Goal: Transaction & Acquisition: Purchase product/service

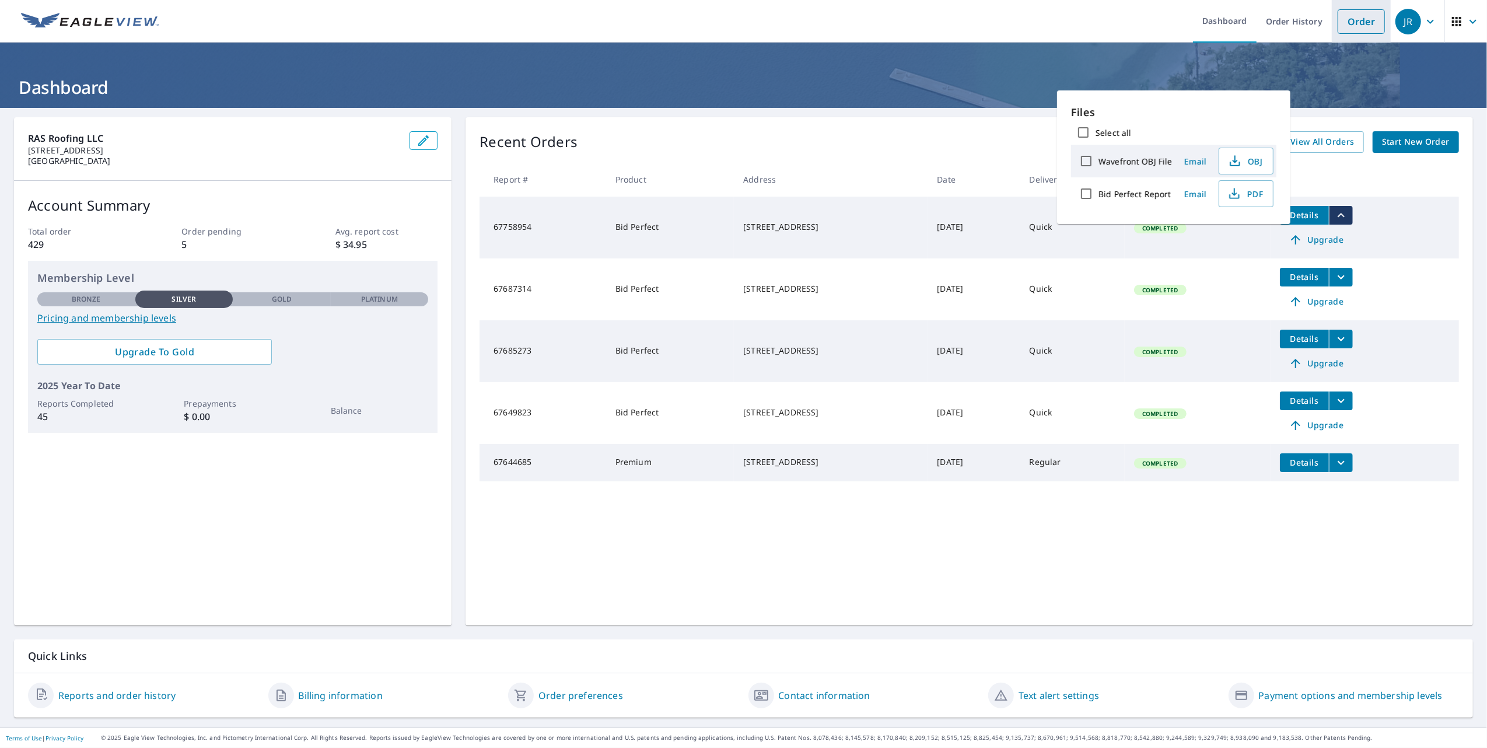
click at [1338, 21] on link "Order" at bounding box center [1361, 21] width 47 height 25
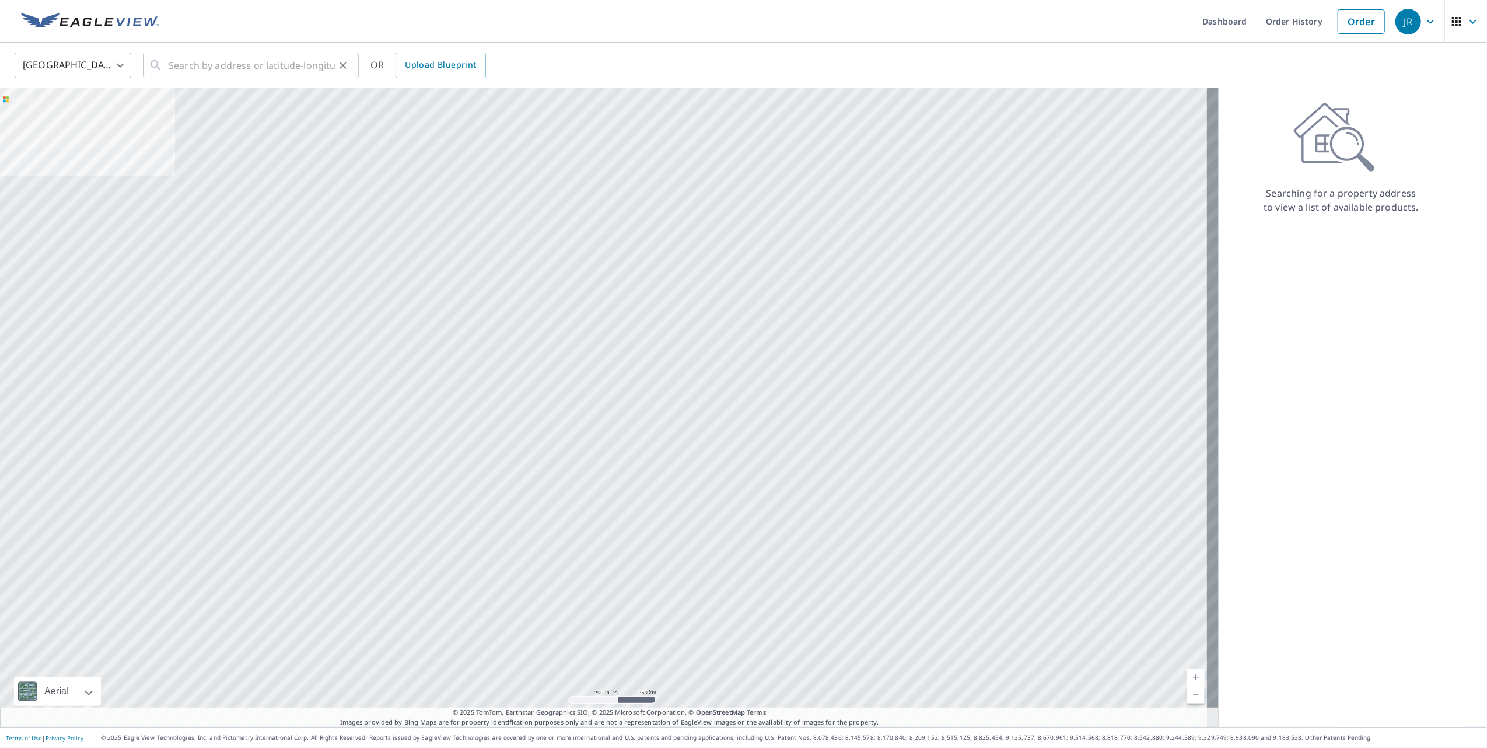
click at [253, 47] on div "United States [GEOGRAPHIC_DATA] ​ ​ OR Upload Blueprint" at bounding box center [743, 66] width 1487 height 46
click at [246, 64] on input "text" at bounding box center [252, 65] width 166 height 33
paste input "[STREET_ADDRESS]"
click at [205, 96] on span "[STREET_ADDRESS]" at bounding box center [257, 99] width 183 height 14
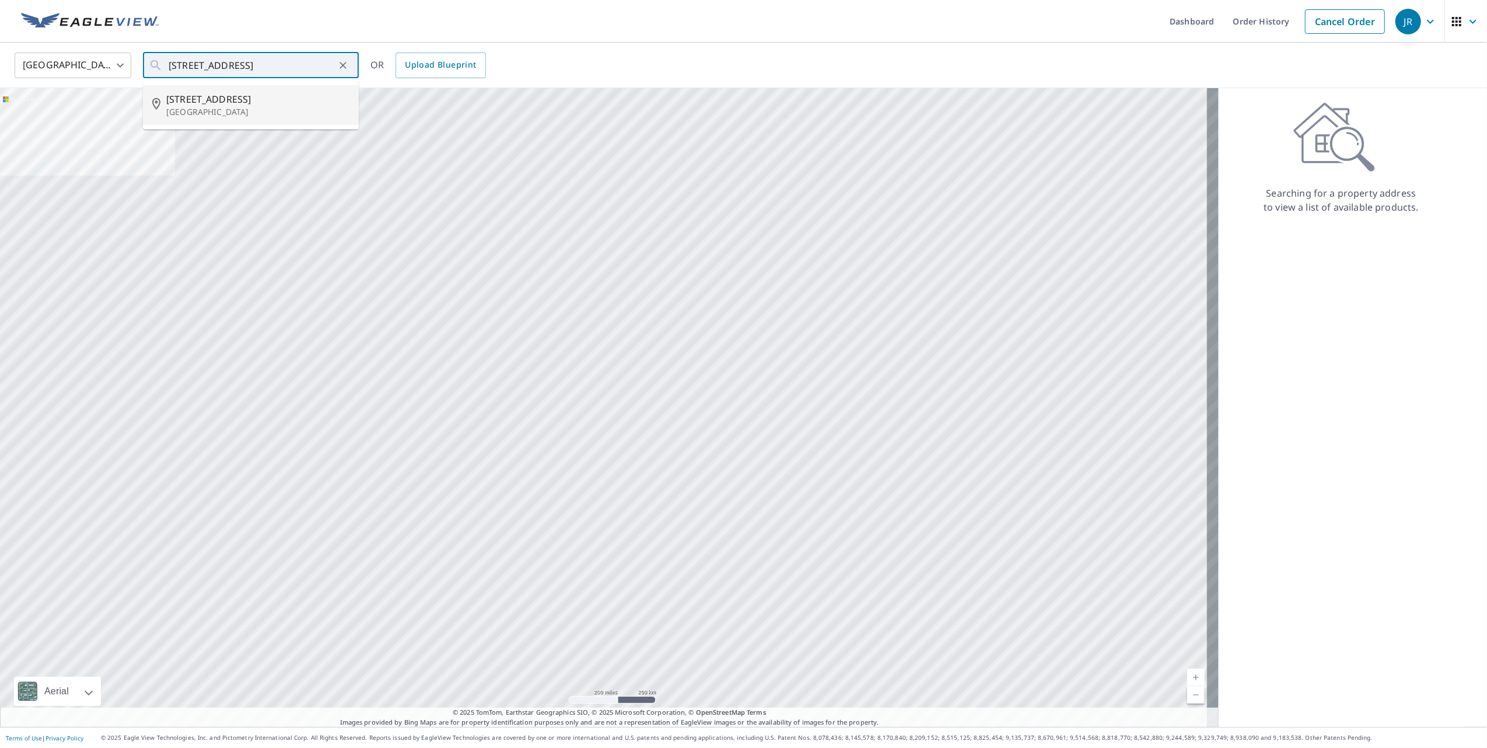
type input "[STREET_ADDRESS]"
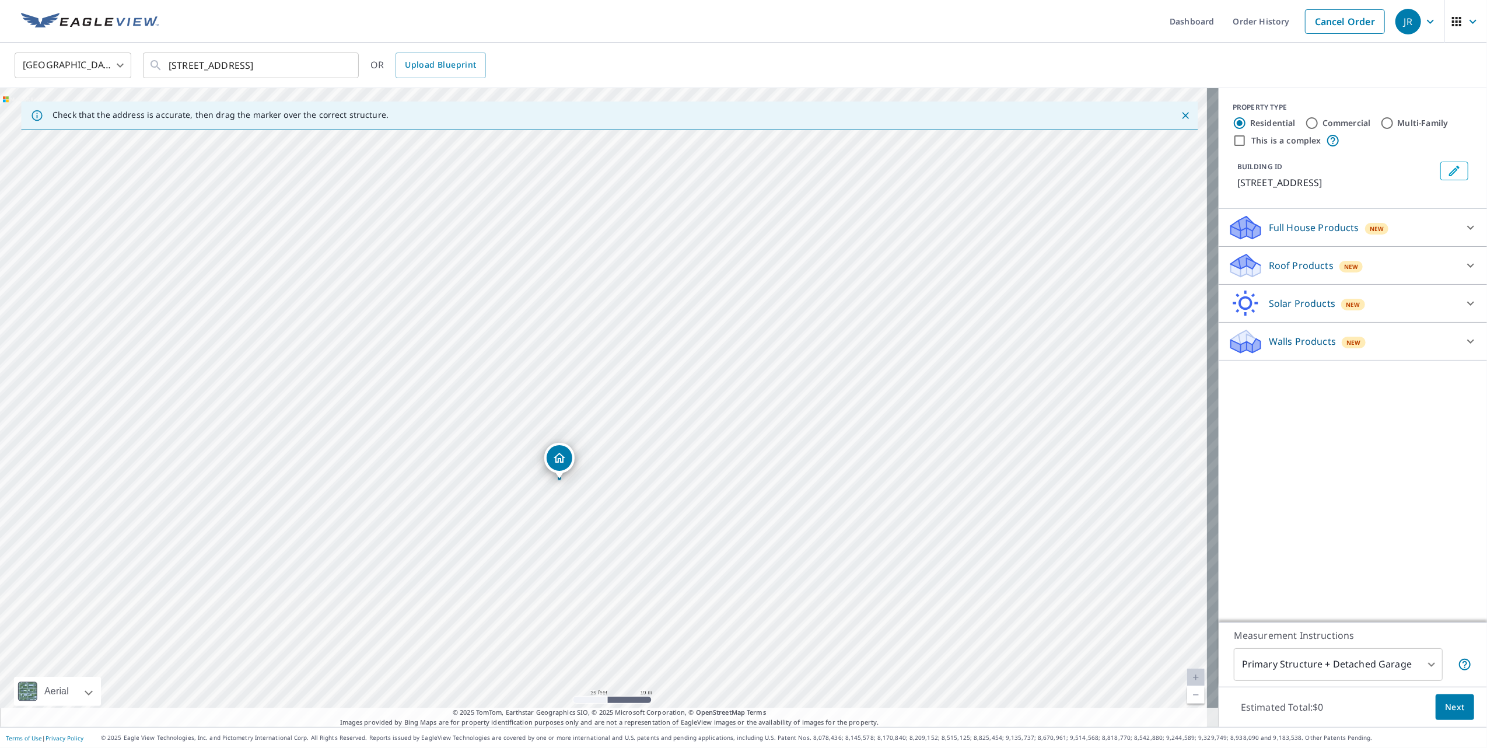
drag, startPoint x: 796, startPoint y: 212, endPoint x: 475, endPoint y: 512, distance: 439.2
click at [475, 512] on div "[STREET_ADDRESS]" at bounding box center [609, 407] width 1219 height 639
drag, startPoint x: 327, startPoint y: 419, endPoint x: 387, endPoint y: 386, distance: 68.7
click at [387, 386] on div "[STREET_ADDRESS]" at bounding box center [609, 407] width 1219 height 639
click at [1303, 267] on p "Roof Products" at bounding box center [1301, 265] width 65 height 14
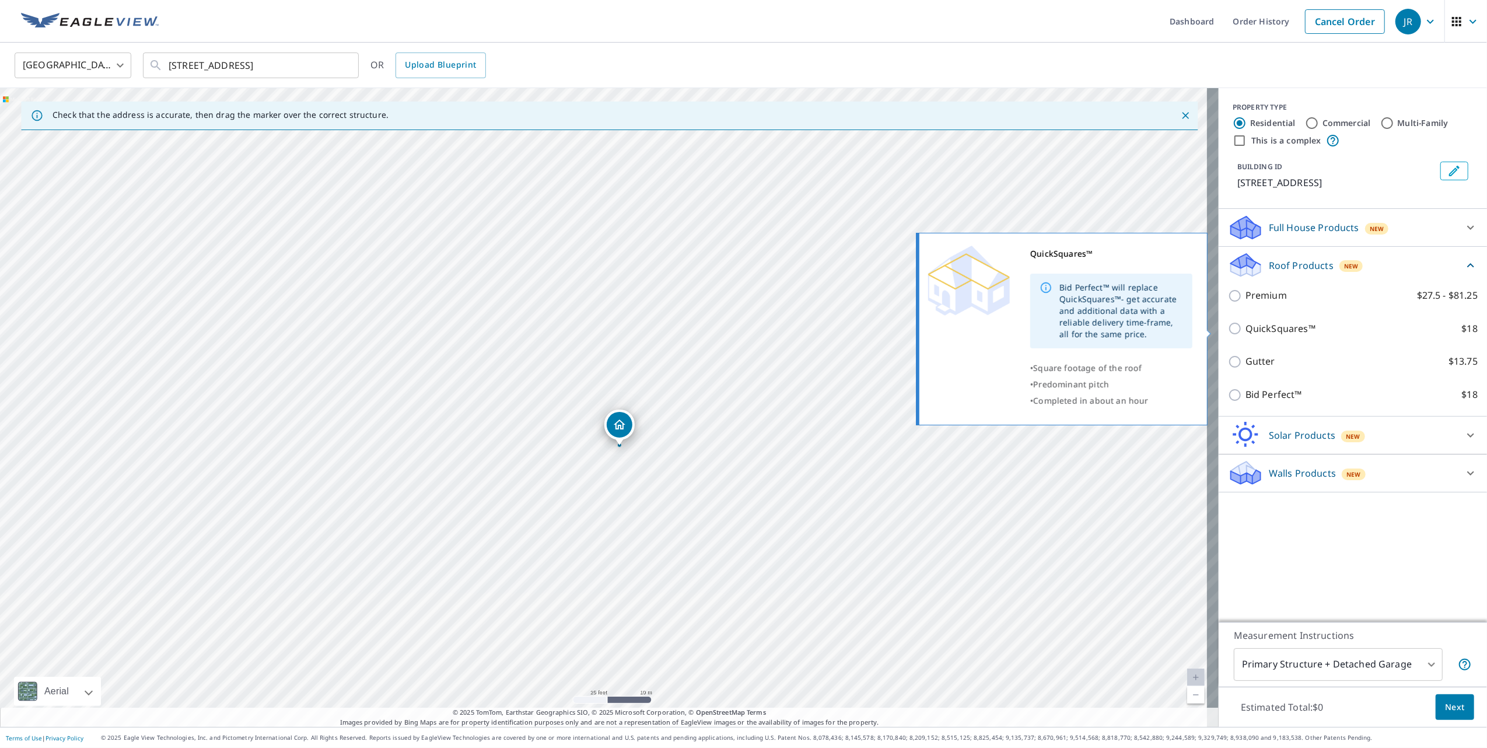
click at [1251, 332] on p "QuickSquares™" at bounding box center [1281, 328] width 70 height 15
click at [1246, 332] on input "QuickSquares™ $18" at bounding box center [1237, 328] width 18 height 14
checkbox input "true"
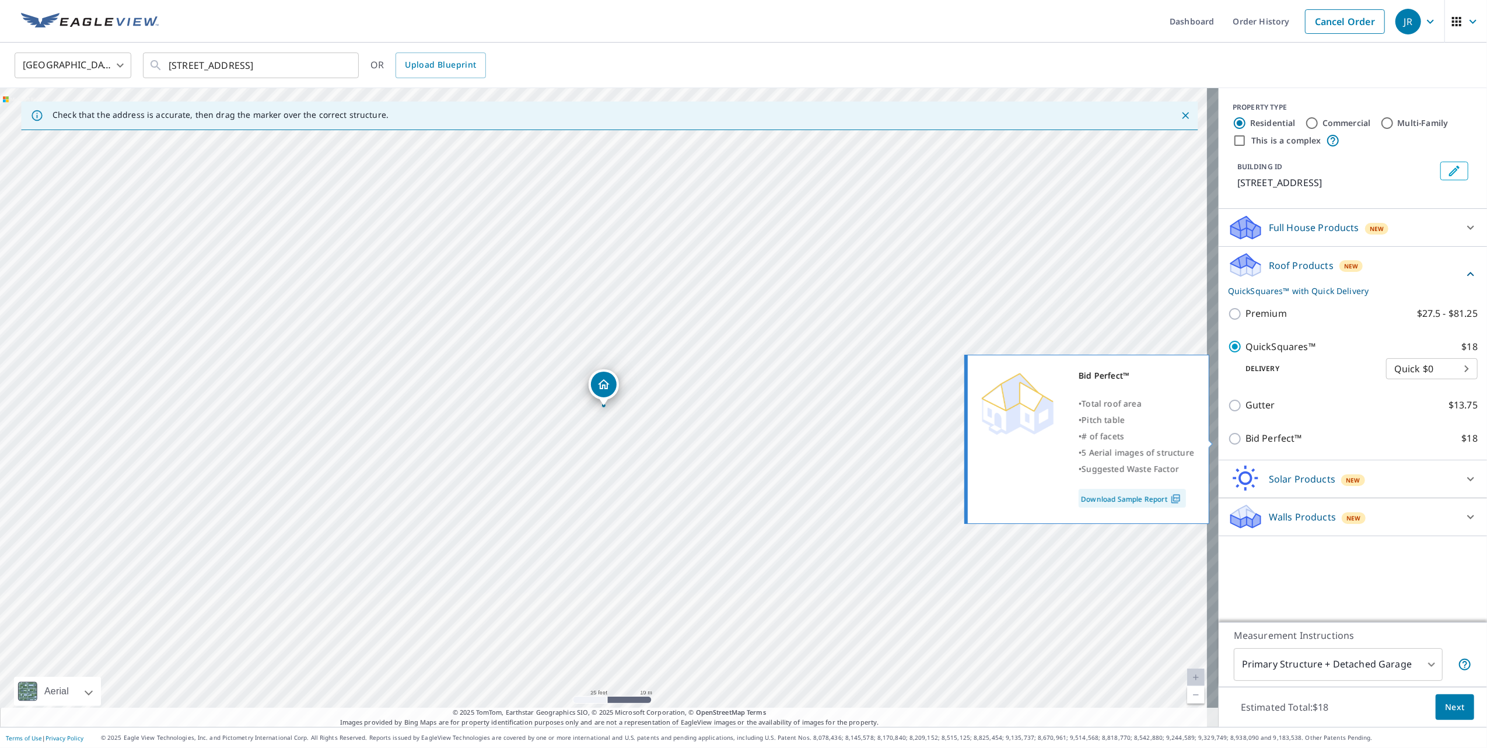
click at [1279, 440] on p "Bid Perfect™" at bounding box center [1274, 438] width 57 height 15
click at [1246, 440] on input "Bid Perfect™ $18" at bounding box center [1237, 439] width 18 height 14
checkbox input "true"
checkbox input "false"
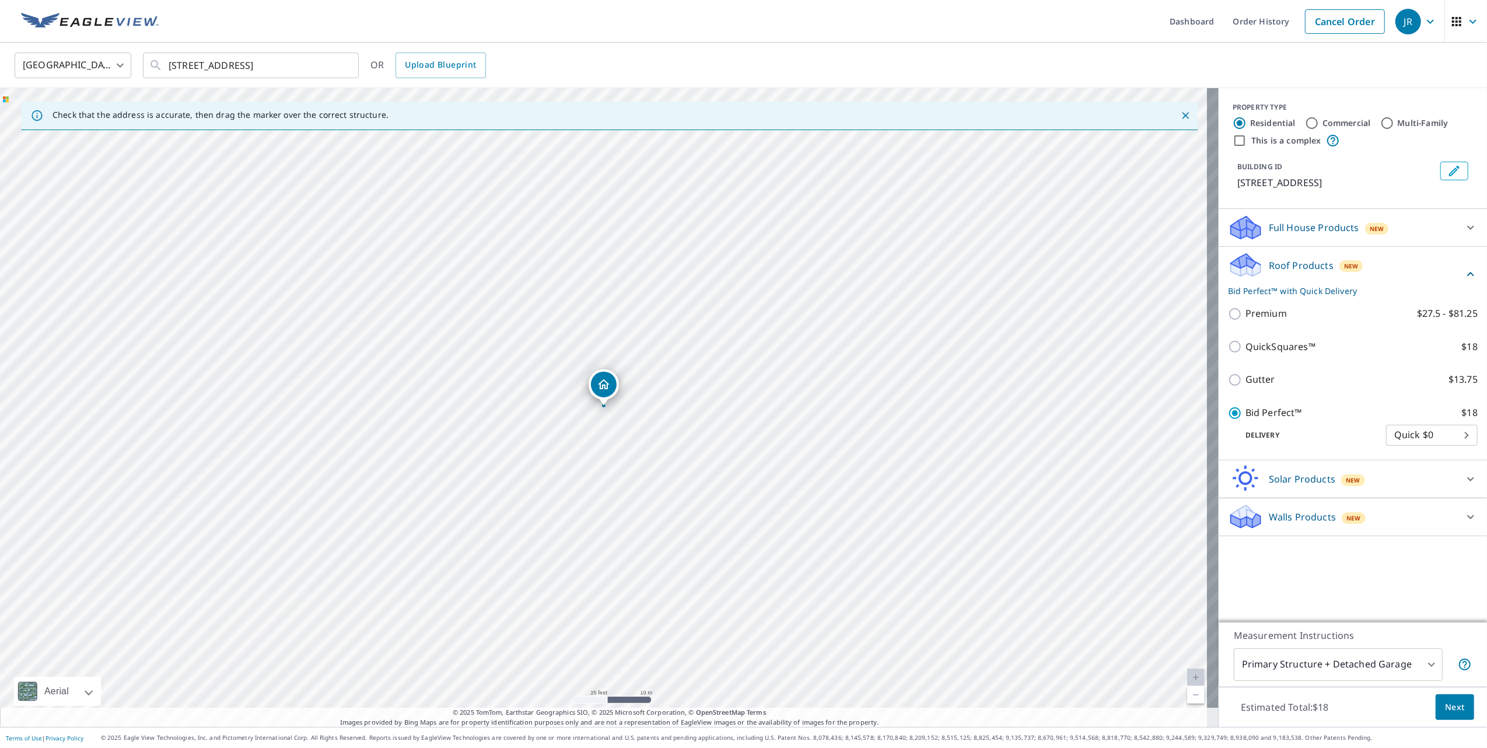
click at [1447, 704] on span "Next" at bounding box center [1455, 707] width 20 height 15
